Goal: Information Seeking & Learning: Learn about a topic

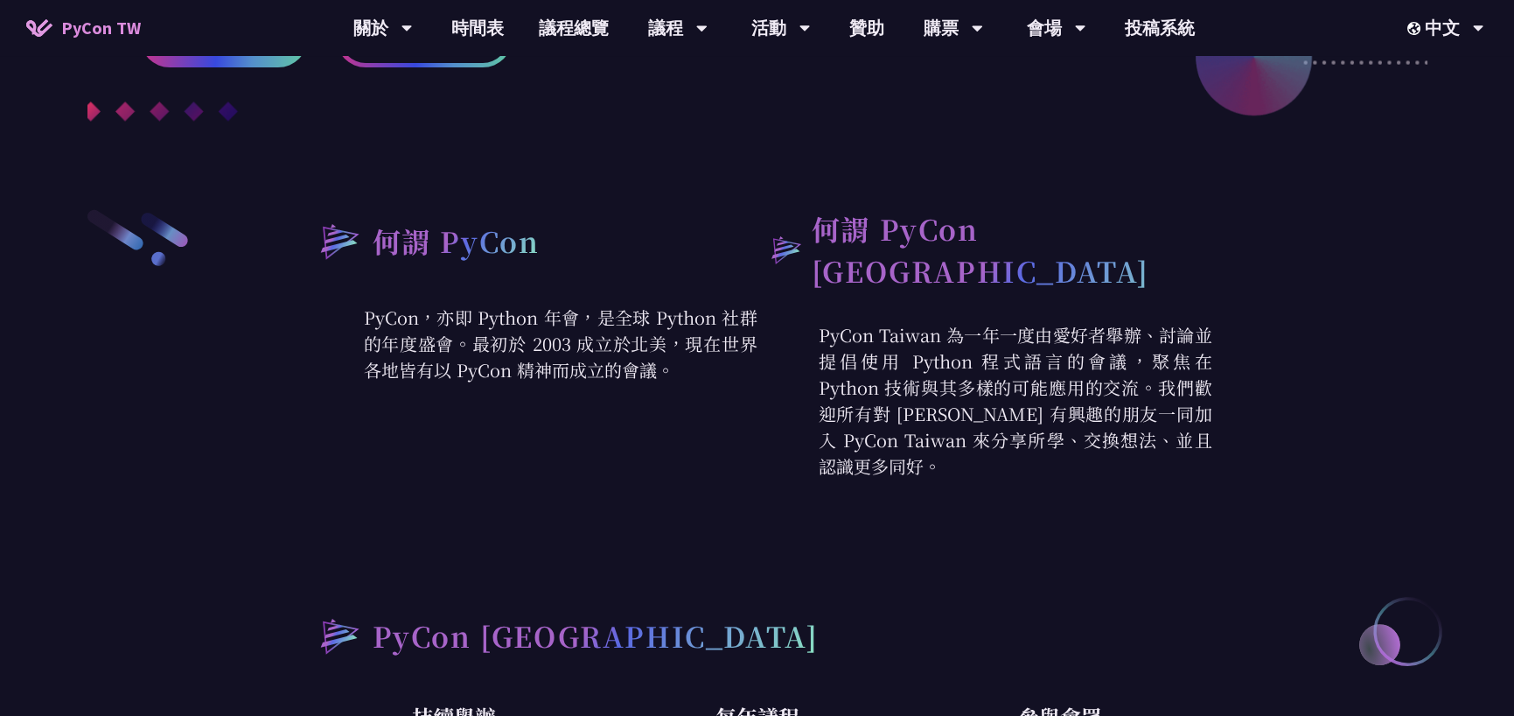
scroll to position [437, 0]
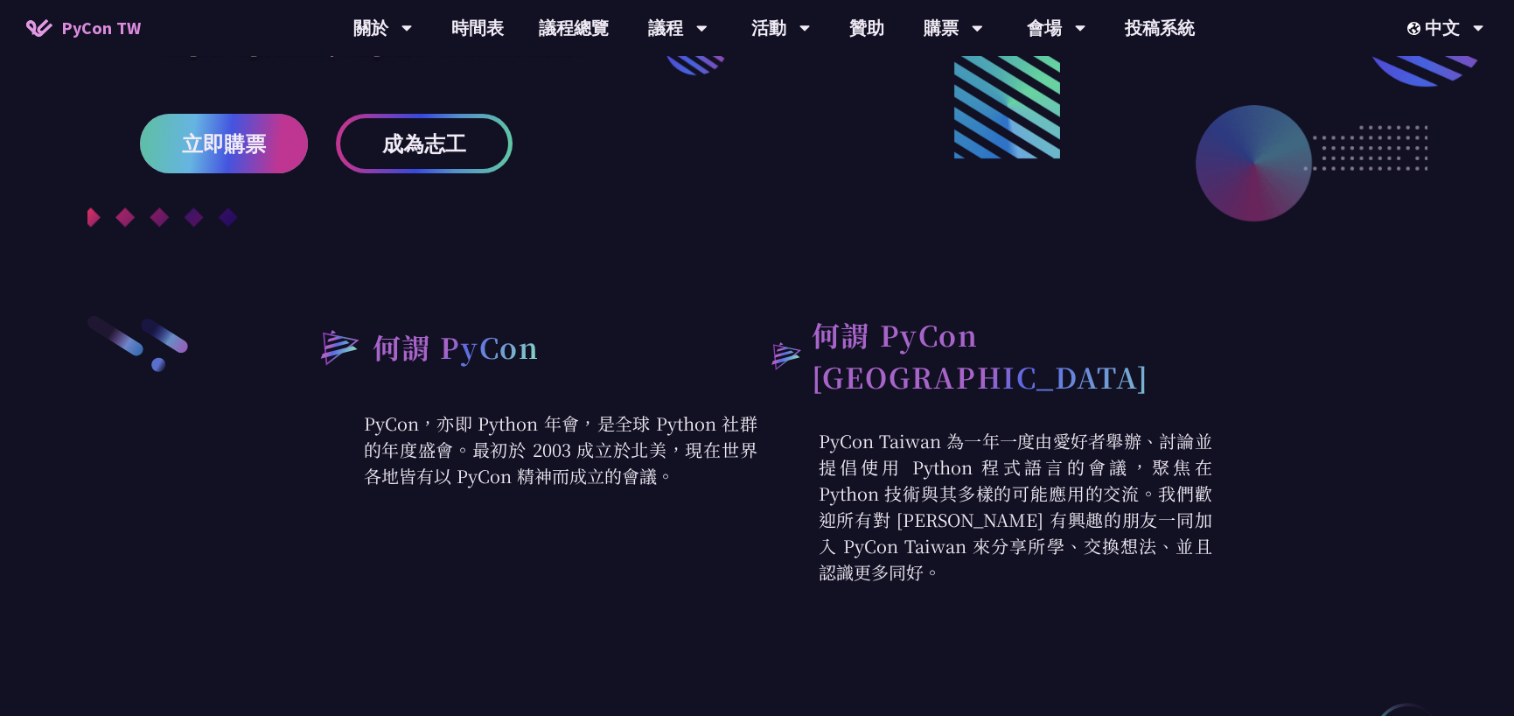
click at [231, 150] on span "立即購票" at bounding box center [224, 144] width 84 height 22
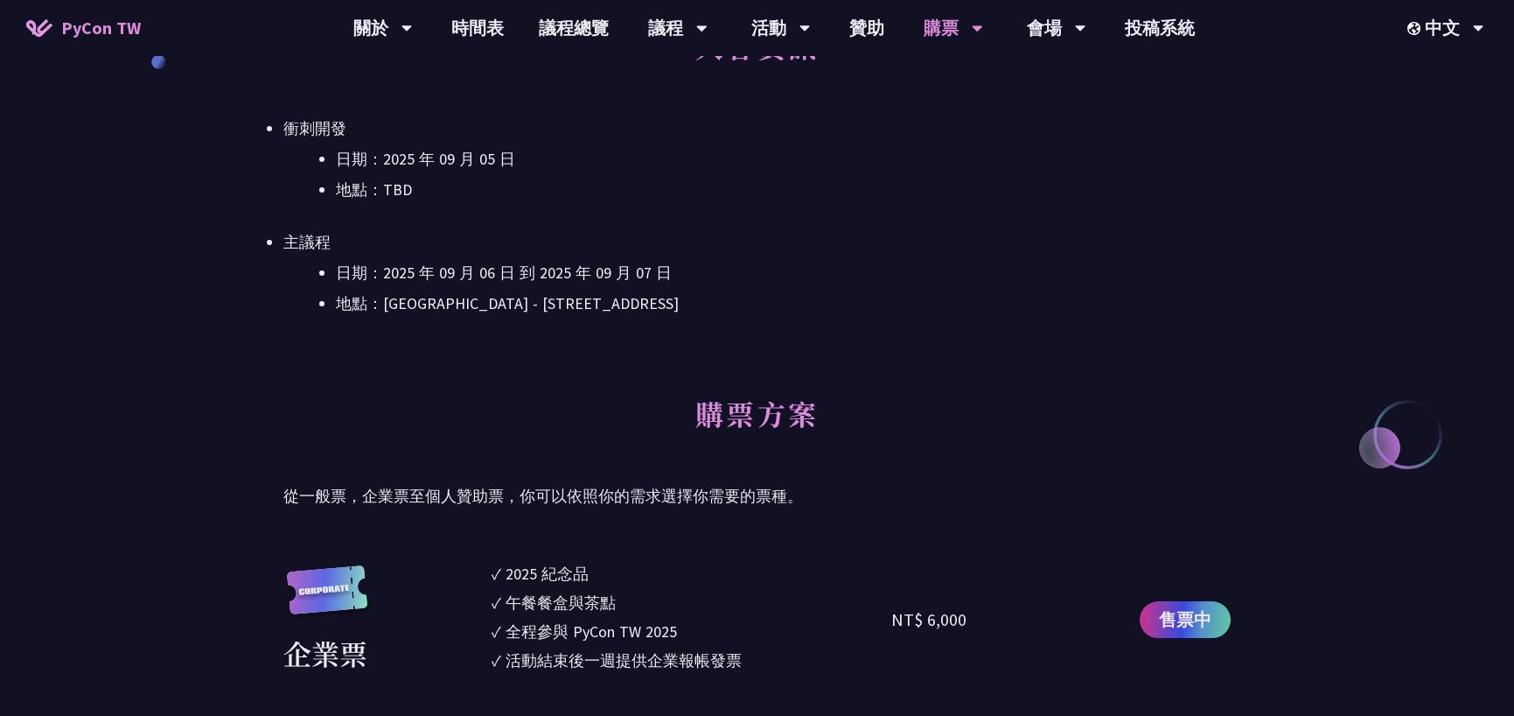
scroll to position [437, 0]
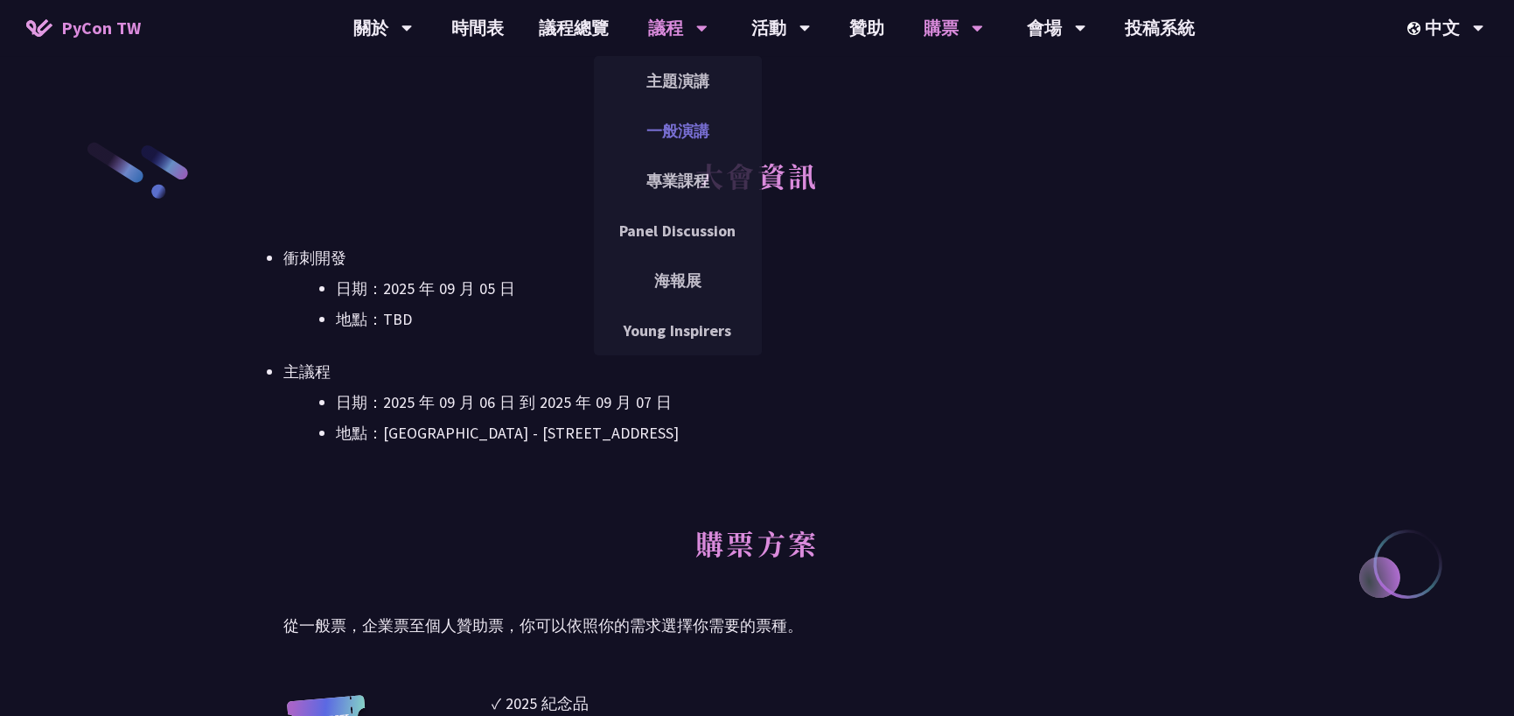
click at [687, 123] on link "一般演講" at bounding box center [678, 130] width 168 height 41
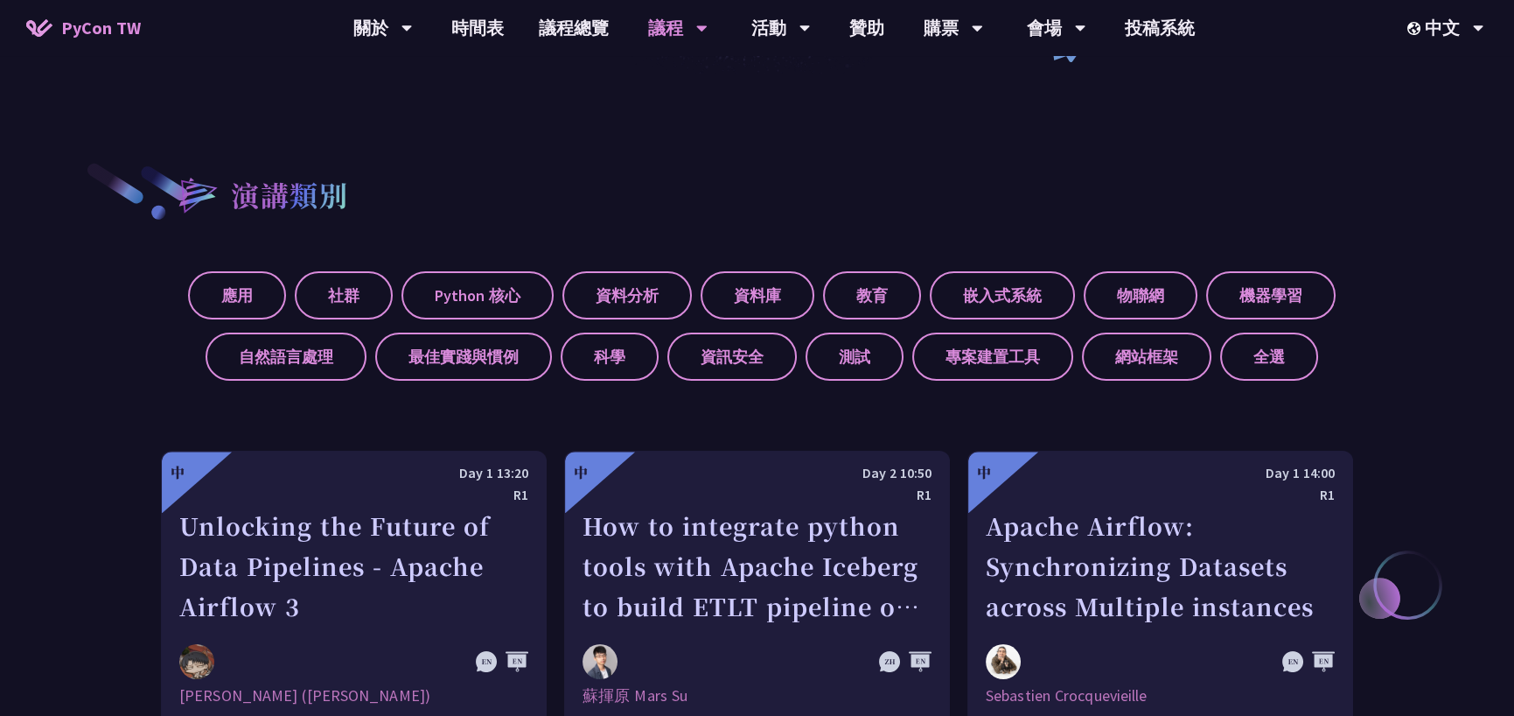
scroll to position [525, 0]
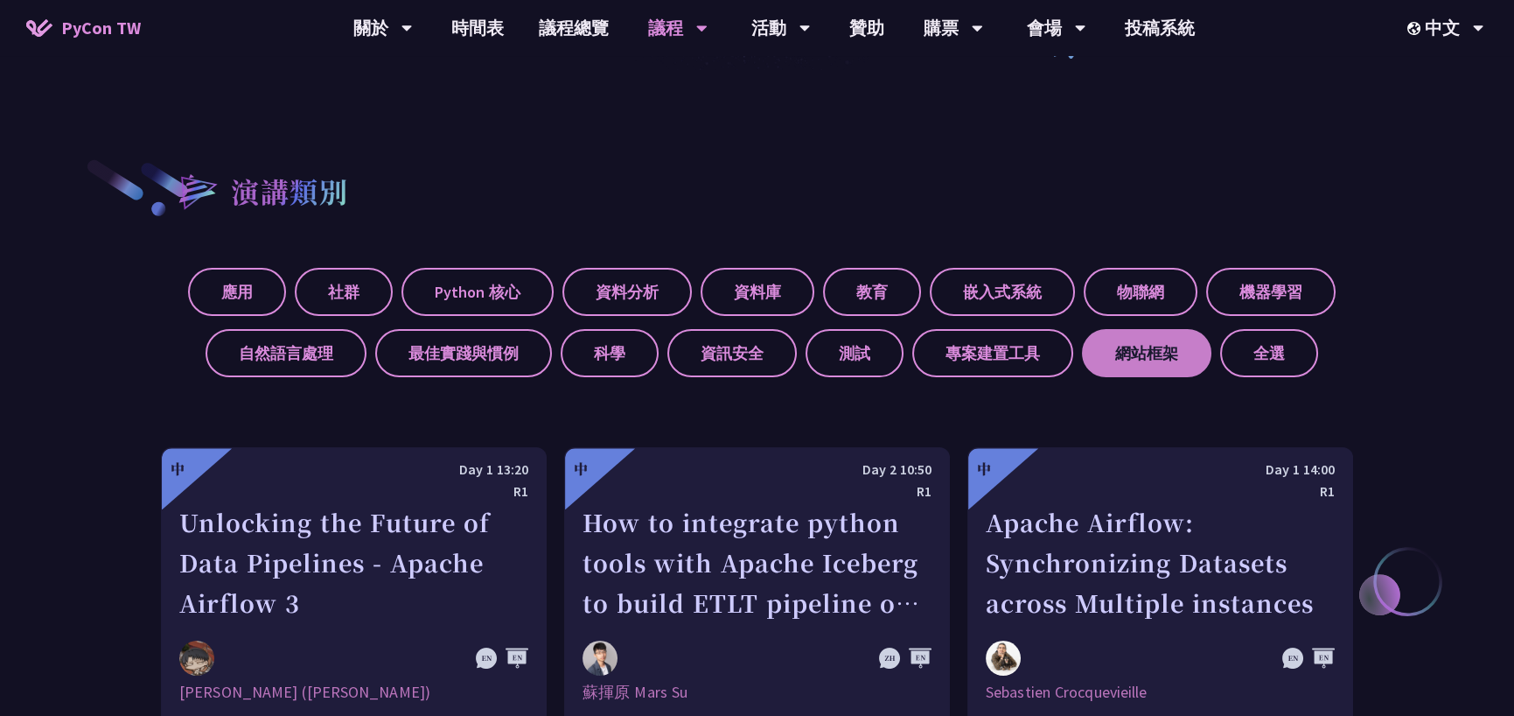
click at [1144, 358] on label "網站框架" at bounding box center [1146, 353] width 129 height 48
click at [0, 0] on input "網站框架" at bounding box center [0, 0] width 0 height 0
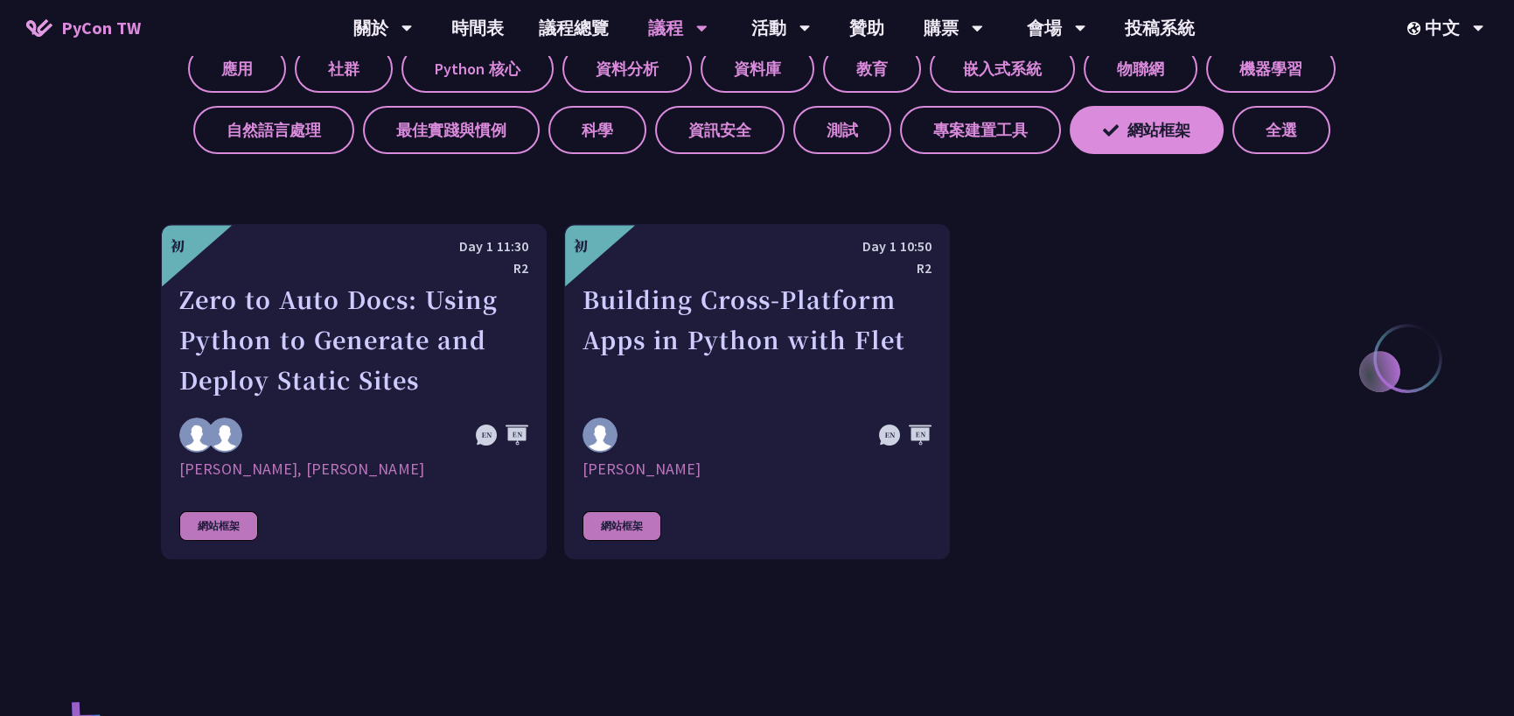
scroll to position [787, 0]
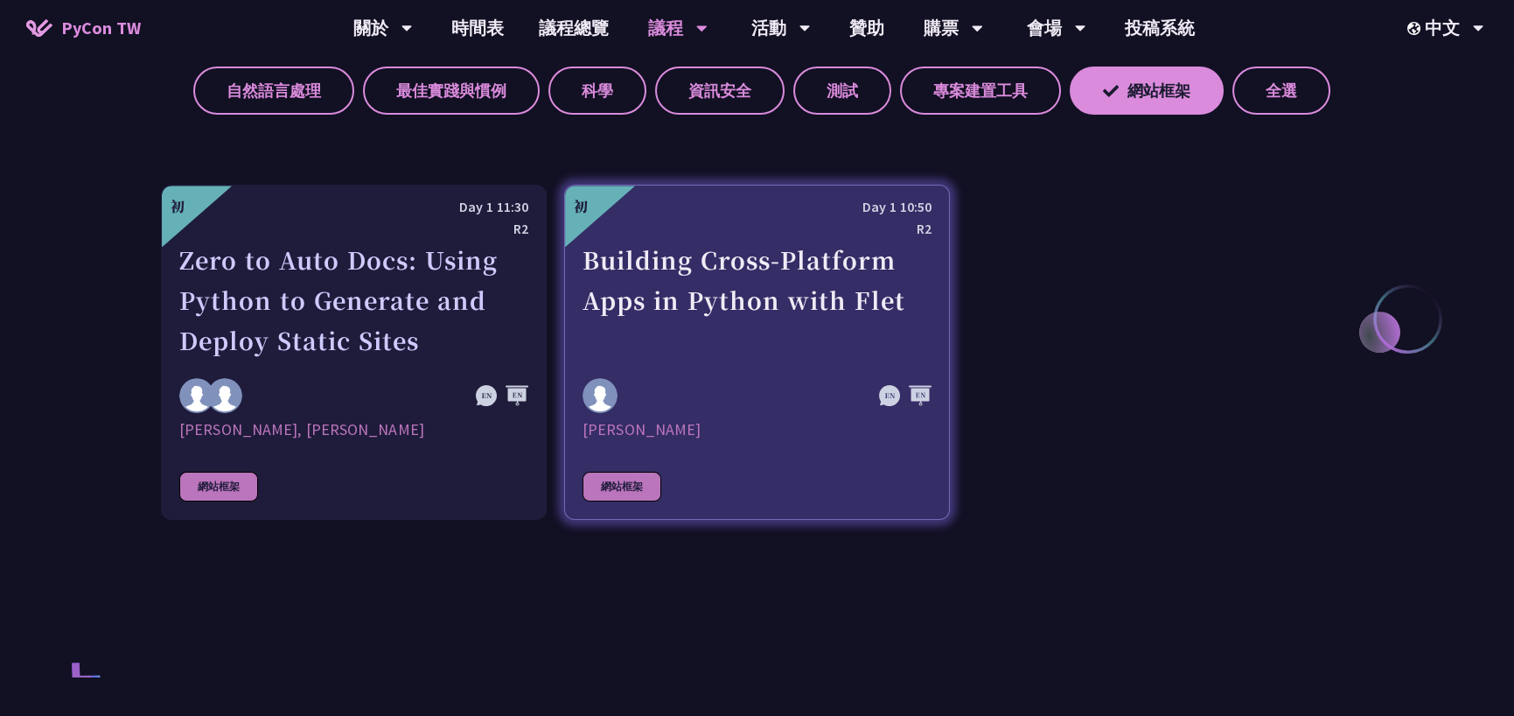
click at [717, 315] on div "Building Cross-Platform Apps in Python with Flet" at bounding box center [757, 300] width 349 height 121
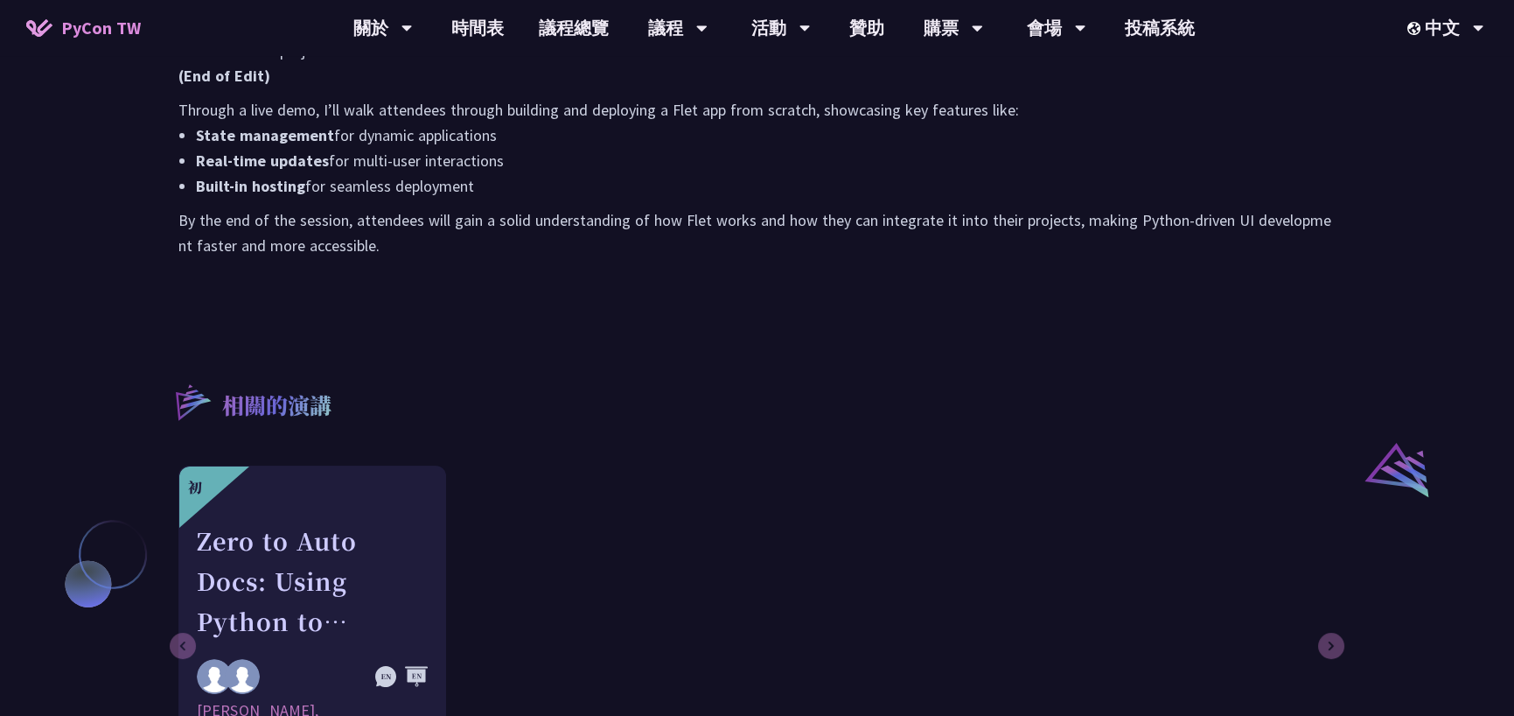
scroll to position [1312, 0]
